Goal: Information Seeking & Learning: Learn about a topic

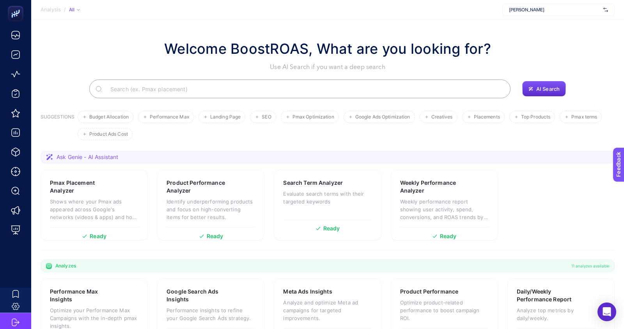
click at [525, 11] on span "[PERSON_NAME]" at bounding box center [554, 10] width 91 height 6
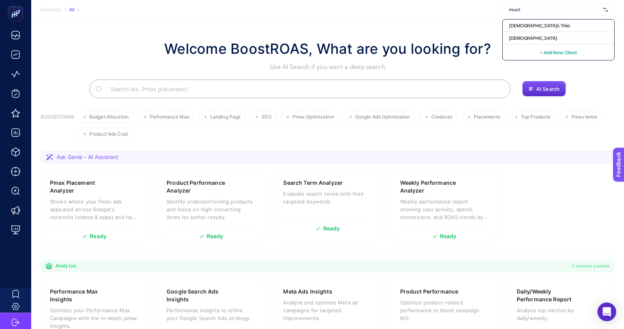
type input "[DEMOGRAPHIC_DATA]"
click at [524, 37] on div "[DEMOGRAPHIC_DATA]" at bounding box center [559, 38] width 112 height 12
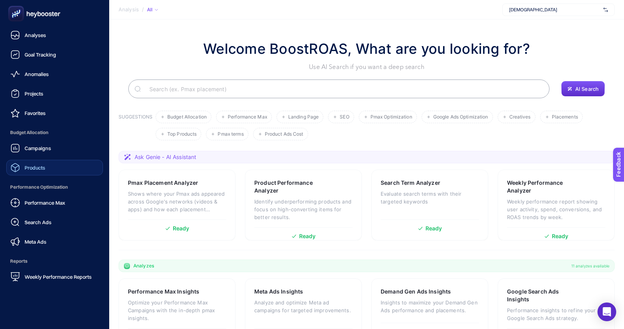
click at [28, 170] on span "Products" at bounding box center [35, 168] width 21 height 6
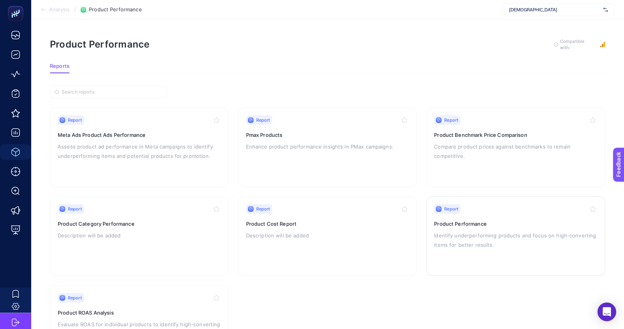
click at [503, 245] on p "Identify underperforming products and focus on high-converting items for better…" at bounding box center [515, 240] width 163 height 19
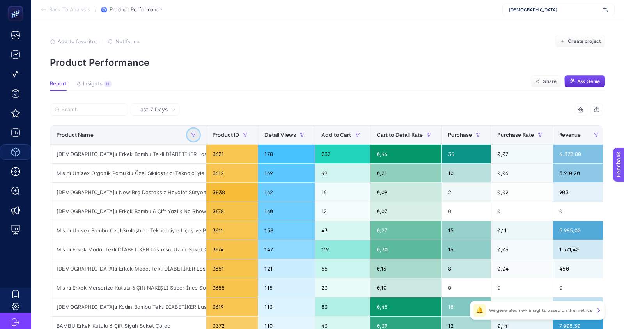
click at [194, 135] on icon "button" at bounding box center [194, 135] width 4 height 4
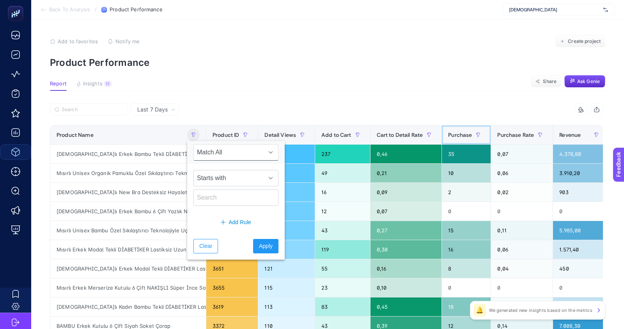
click at [458, 133] on span "Purchase" at bounding box center [460, 135] width 24 height 6
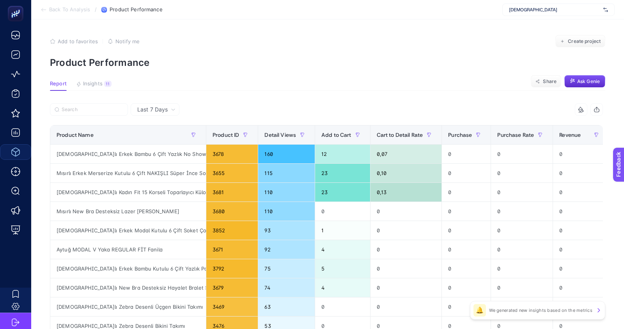
click at [144, 118] on div at bounding box center [188, 111] width 277 height 17
click at [143, 110] on span "Last 7 Days" at bounding box center [152, 110] width 30 height 8
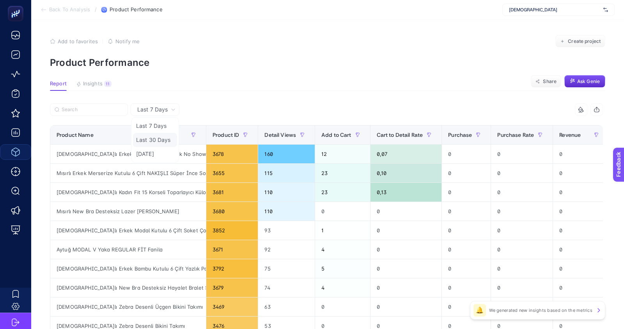
click at [157, 140] on li "Last 30 Days" at bounding box center [155, 140] width 44 height 14
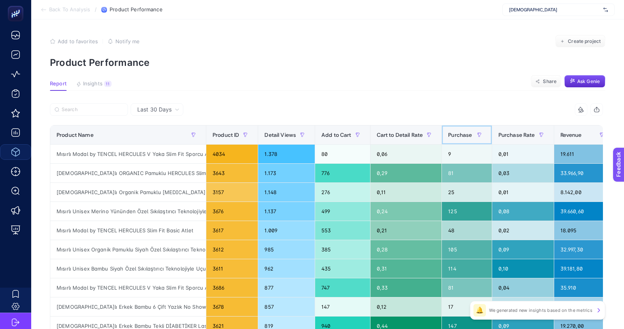
click at [461, 135] on span "Purchase" at bounding box center [460, 135] width 24 height 6
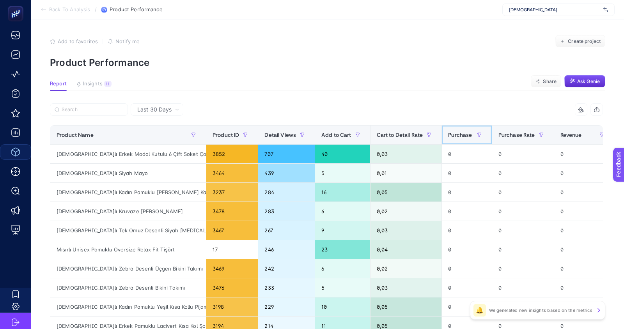
click at [461, 135] on span "Purchase" at bounding box center [460, 135] width 24 height 6
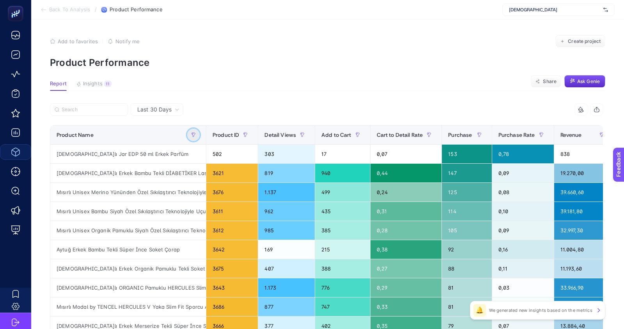
click at [195, 129] on button "button" at bounding box center [193, 135] width 12 height 12
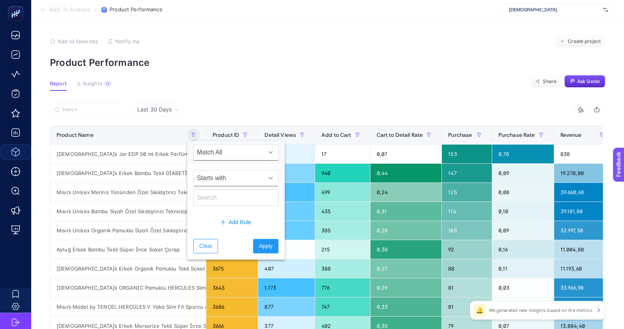
click at [208, 178] on span "Starts with" at bounding box center [228, 178] width 69 height 16
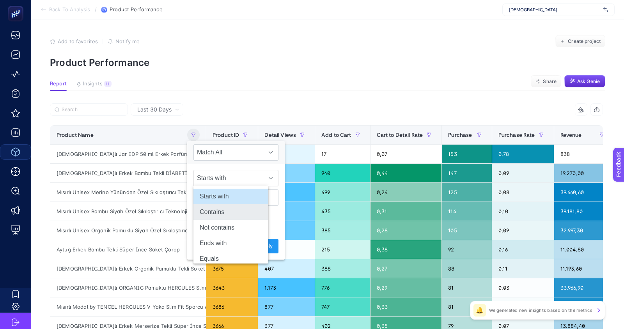
click at [218, 209] on li "Contains" at bounding box center [230, 212] width 75 height 16
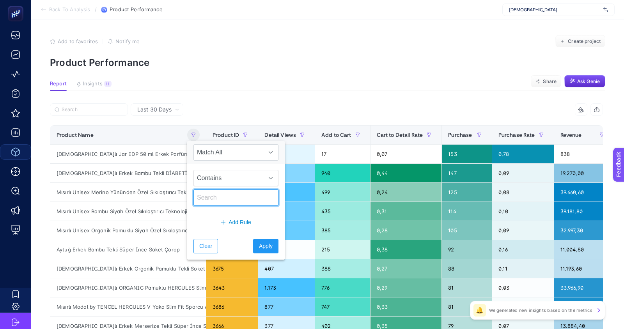
click at [209, 200] on input "text" at bounding box center [235, 198] width 85 height 16
type input "erkek atlet"
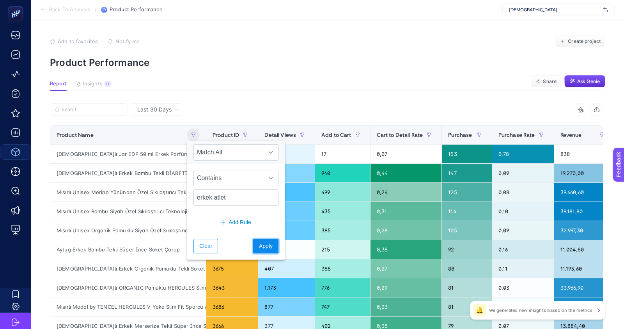
click at [259, 243] on span "Apply" at bounding box center [266, 246] width 14 height 8
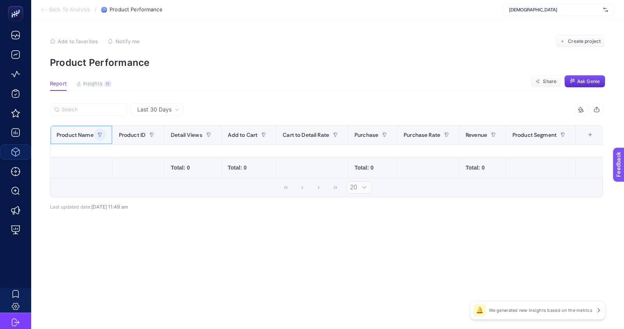
click at [99, 127] on th "Product Name" at bounding box center [81, 135] width 62 height 19
click at [94, 135] on button "button" at bounding box center [100, 135] width 12 height 12
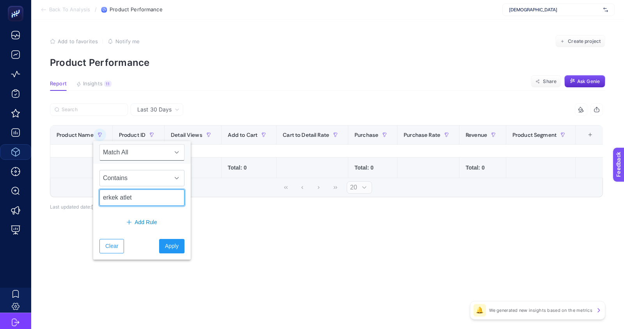
click at [120, 195] on input "erkek atlet" at bounding box center [141, 198] width 85 height 16
type input "atlet"
click at [167, 250] on button "Apply" at bounding box center [171, 246] width 25 height 14
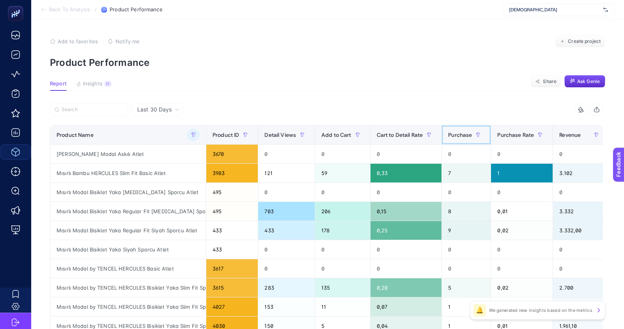
click at [457, 137] on span "Purchase" at bounding box center [460, 135] width 24 height 6
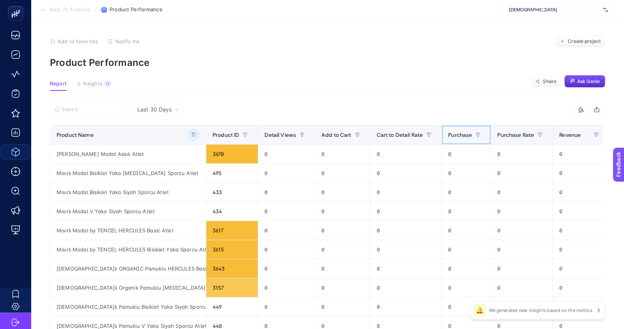
click at [457, 137] on span "Purchase" at bounding box center [460, 135] width 24 height 6
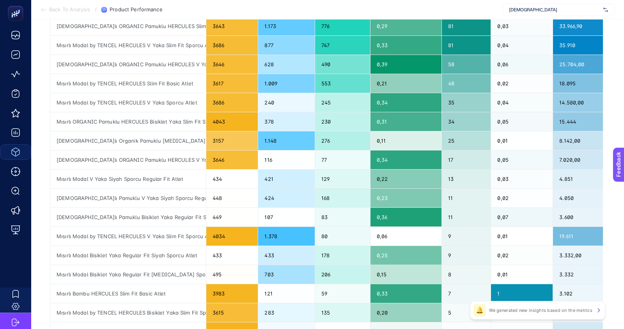
scroll to position [110, 0]
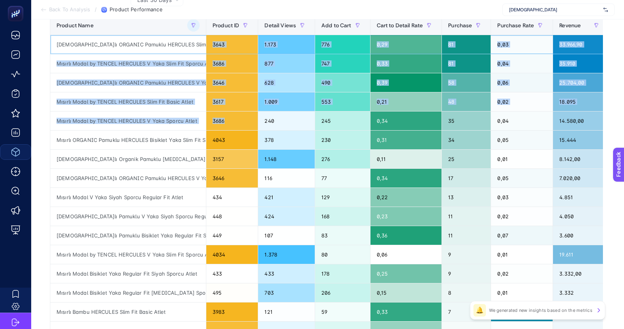
drag, startPoint x: 211, startPoint y: 43, endPoint x: 211, endPoint y: 128, distance: 84.3
click at [211, 128] on tbody "[DEMOGRAPHIC_DATA]lı ORGANIC Pamuklu HERCULES Slim Fit Basic Atlet 3643 1.173 7…" at bounding box center [380, 226] width 660 height 382
click at [211, 128] on div "3686" at bounding box center [231, 121] width 51 height 19
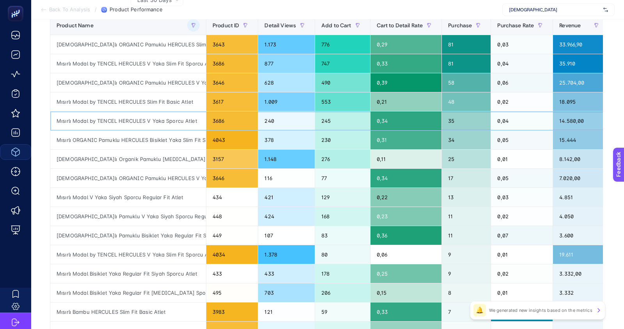
scroll to position [0, 0]
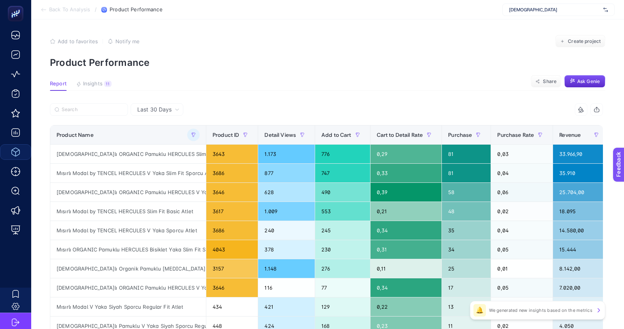
click at [594, 111] on icon "button" at bounding box center [597, 110] width 6 height 6
